Goal: Task Accomplishment & Management: Manage account settings

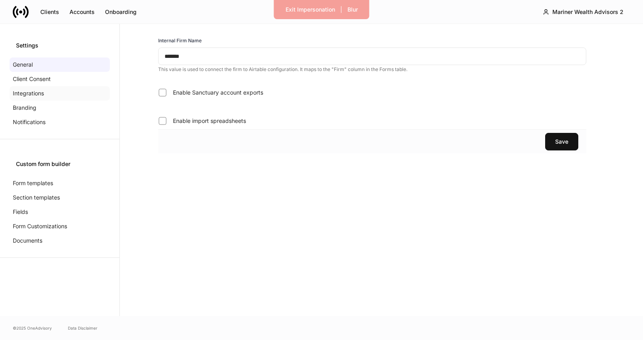
click at [38, 91] on p "Integrations" at bounding box center [28, 93] width 31 height 8
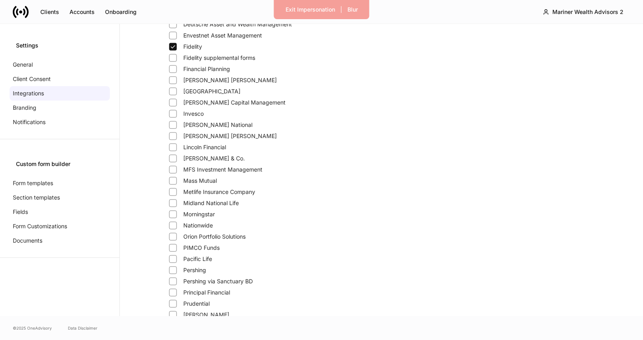
scroll to position [135, 0]
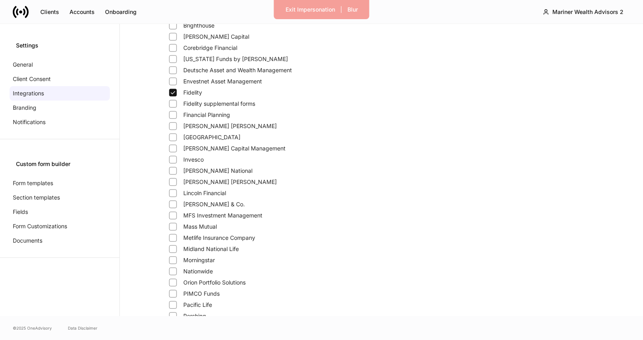
click at [14, 14] on icon at bounding box center [15, 12] width 4 height 12
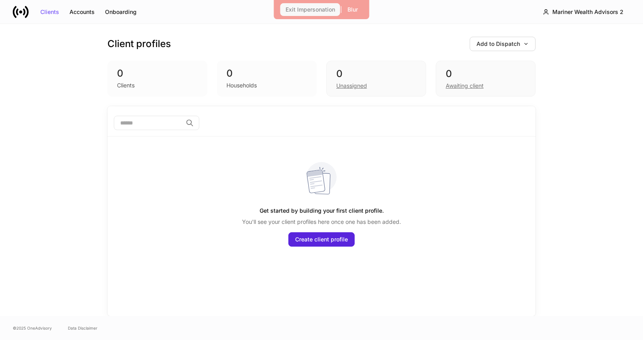
click at [326, 11] on div "Exit Impersonation" at bounding box center [311, 10] width 50 height 6
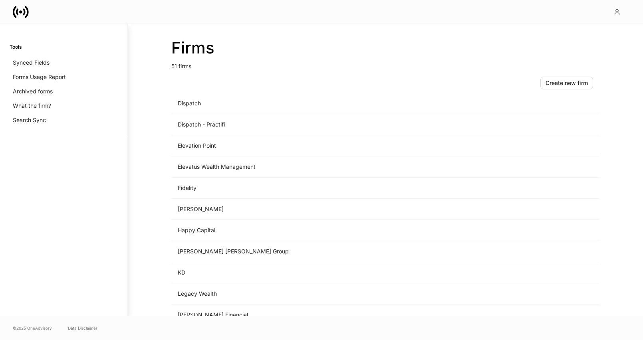
scroll to position [616, 0]
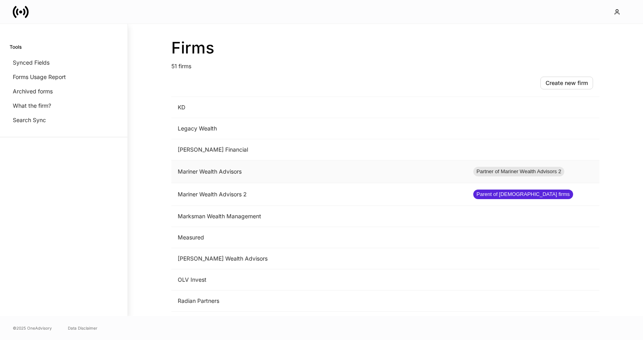
click at [242, 177] on td "Mariner Wealth Advisors" at bounding box center [319, 172] width 296 height 23
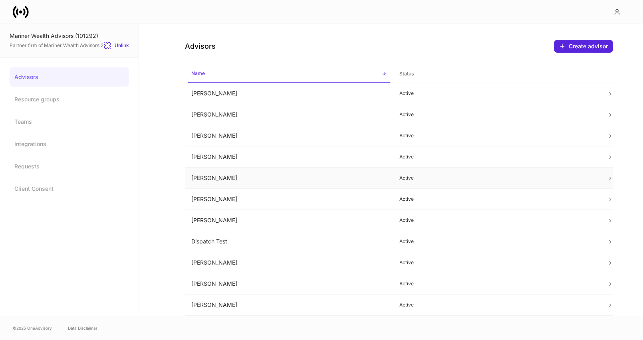
scroll to position [15, 0]
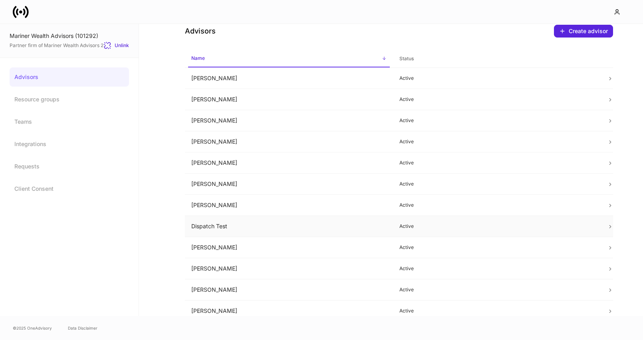
click at [318, 222] on td "Dispatch Test" at bounding box center [289, 226] width 208 height 21
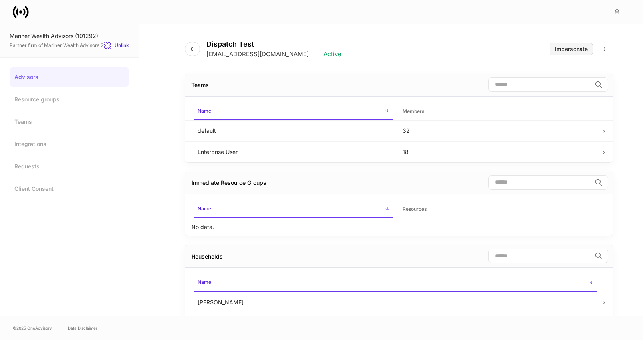
click at [566, 47] on div "Impersonate" at bounding box center [571, 49] width 33 height 6
